Goal: Answer question/provide support

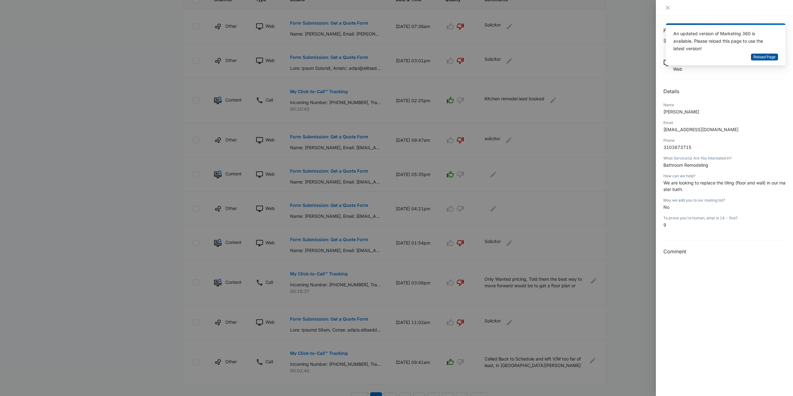
click at [762, 54] on button "Reload Page" at bounding box center [764, 57] width 27 height 7
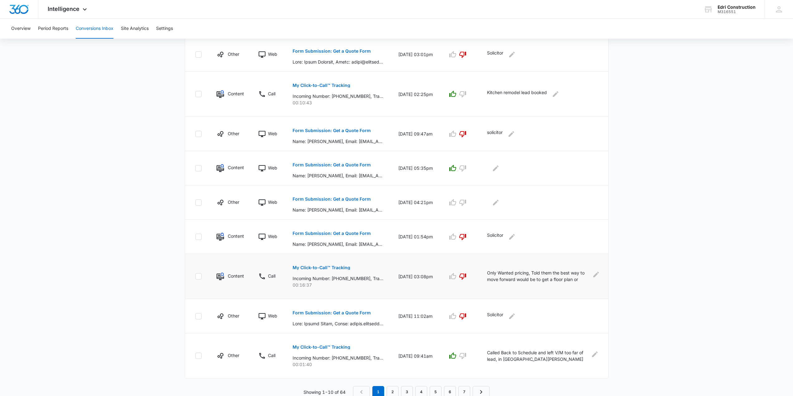
scroll to position [195, 0]
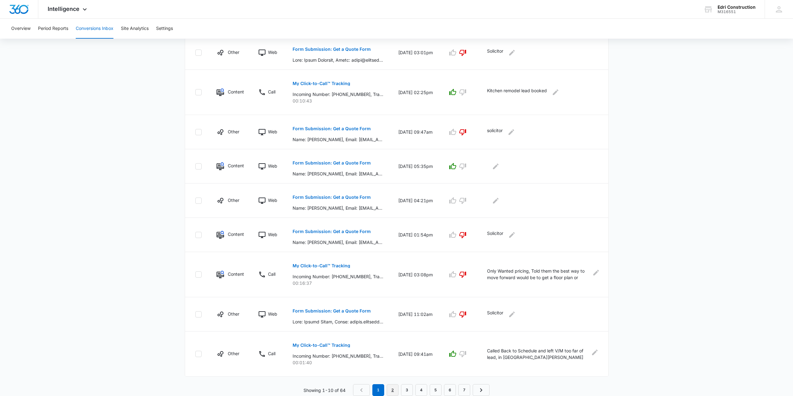
click at [393, 392] on link "2" at bounding box center [393, 390] width 12 height 12
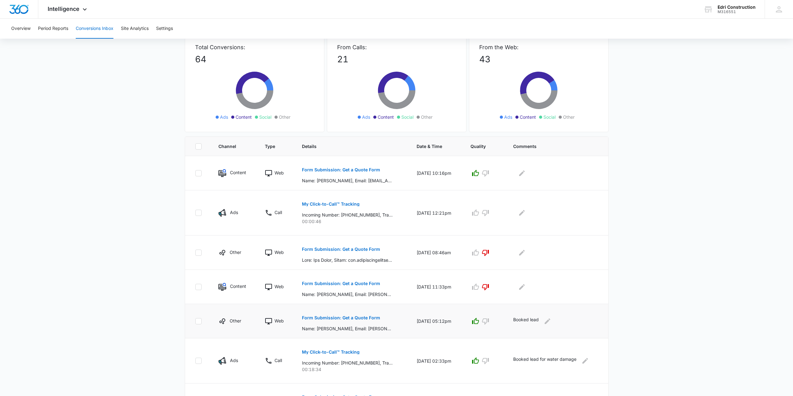
scroll to position [94, 0]
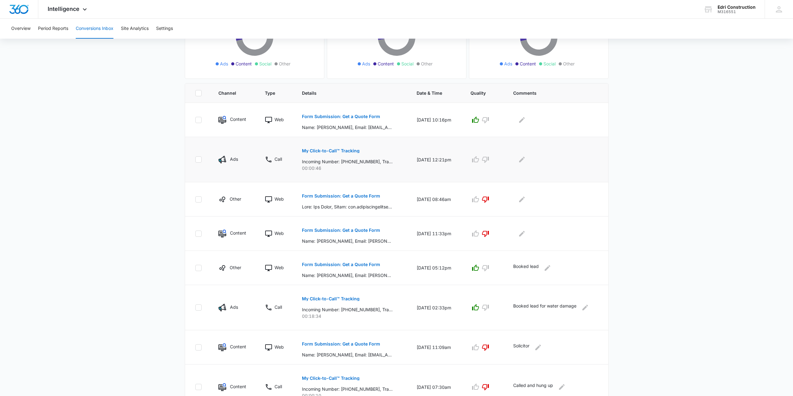
click at [345, 152] on p "My Click-to-Call™ Tracking" at bounding box center [331, 151] width 58 height 4
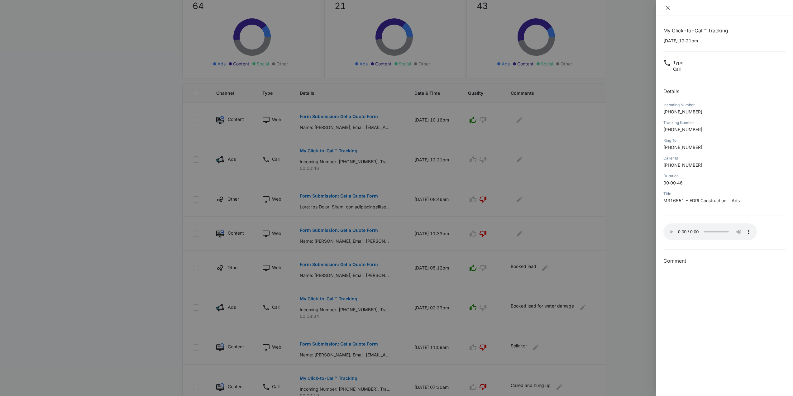
click at [666, 10] on button "Close" at bounding box center [668, 8] width 9 height 6
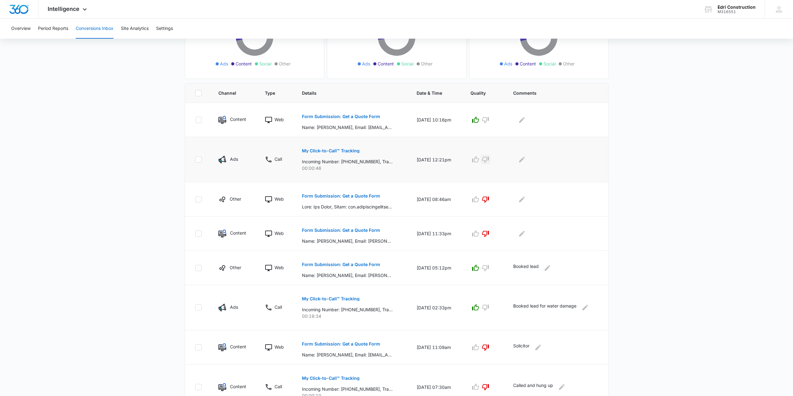
click at [491, 161] on button "button" at bounding box center [486, 160] width 10 height 10
click at [523, 158] on icon "Edit Comments" at bounding box center [521, 159] width 7 height 7
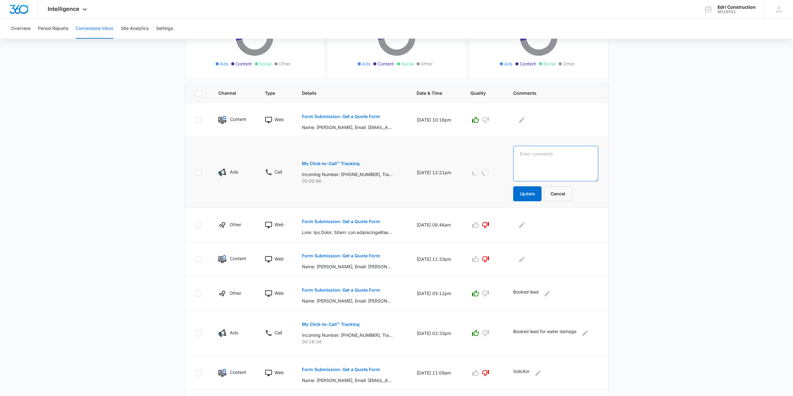
click at [541, 161] on textarea at bounding box center [555, 164] width 85 height 36
type textarea "booked client calling for [PERSON_NAME] arriving at the lead"
click at [536, 197] on button "Update" at bounding box center [527, 193] width 28 height 15
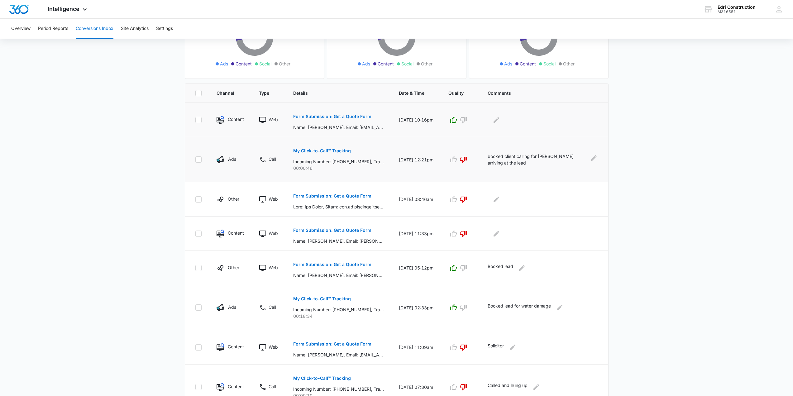
click at [357, 118] on p "Form Submission: Get a Quote Form" at bounding box center [332, 116] width 78 height 4
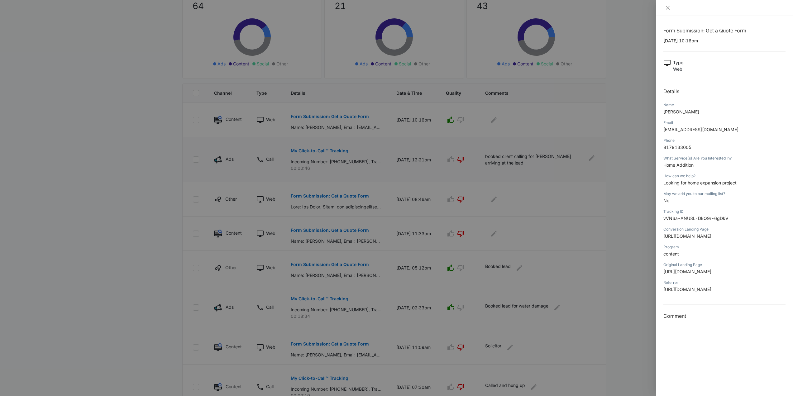
click at [640, 133] on div at bounding box center [396, 198] width 793 height 396
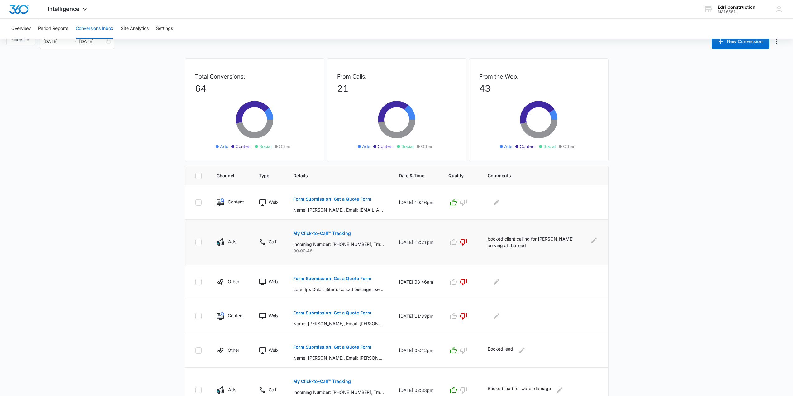
scroll to position [0, 0]
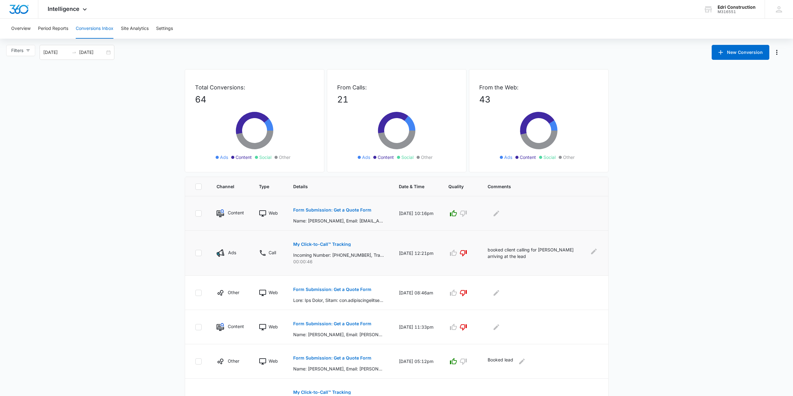
click at [366, 210] on p "Form Submission: Get a Quote Form" at bounding box center [332, 210] width 78 height 4
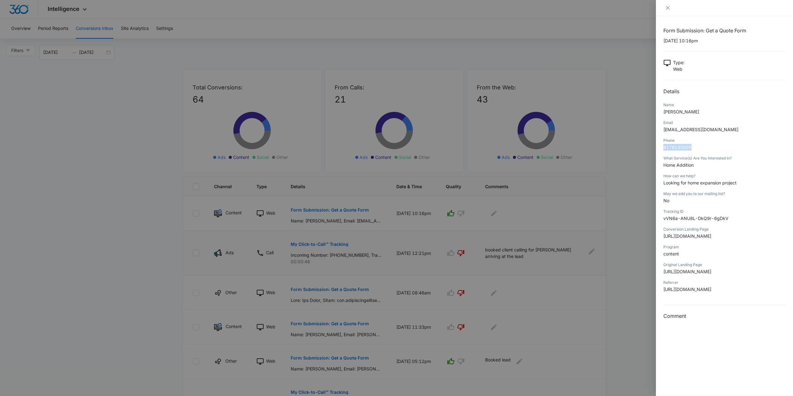
drag, startPoint x: 696, startPoint y: 148, endPoint x: 664, endPoint y: 149, distance: 31.8
click at [664, 149] on p "8179133005" at bounding box center [725, 147] width 122 height 7
copy span "8179133005"
